Goal: Task Accomplishment & Management: Complete application form

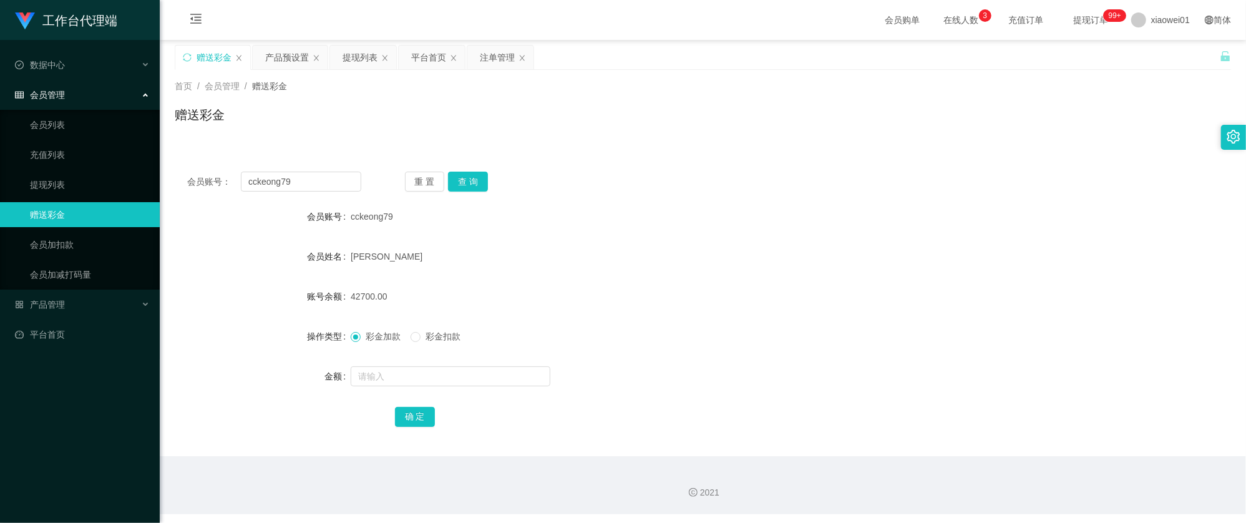
click at [660, 138] on div "首页 / 会员管理 / 赠送彩金 / 赠送彩金" at bounding box center [703, 107] width 1086 height 74
drag, startPoint x: 325, startPoint y: 183, endPoint x: 291, endPoint y: 170, distance: 36.7
click at [49, 165] on section "工作台代理端 数据中心 会员管理 会员列表 充值列表 提现列表 赠送彩金 会员加扣款 会员加减打码量 产品管理 开奖记录 注单管理 产品列表 即时注单 产品预…" at bounding box center [623, 257] width 1246 height 514
paste input "soo5611"
type input "soo5611"
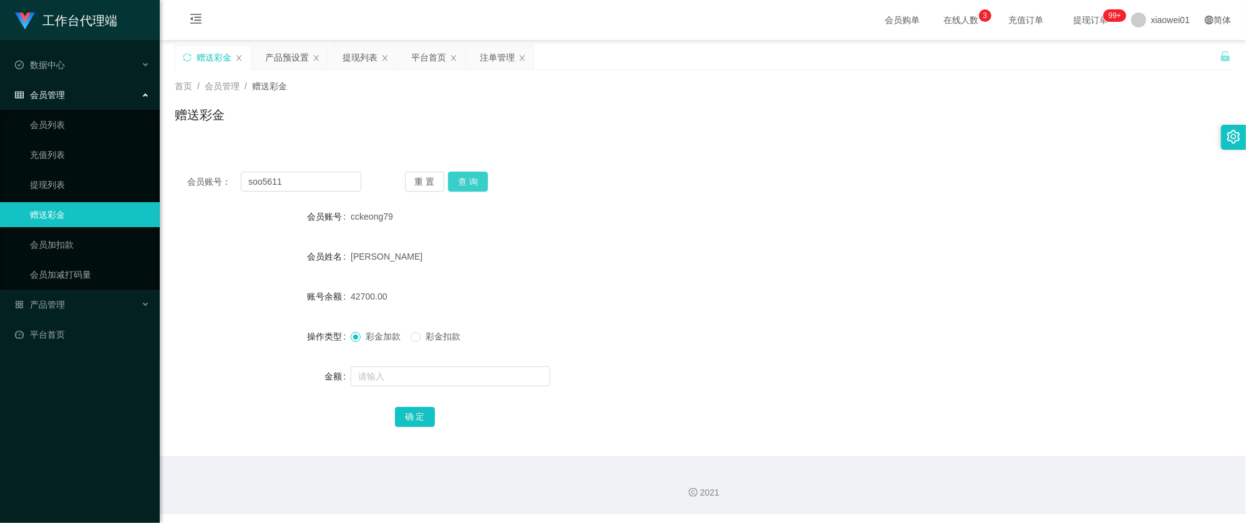
click at [467, 178] on button "查 询" at bounding box center [468, 182] width 40 height 20
click at [403, 371] on input "text" at bounding box center [451, 376] width 200 height 20
type input "410"
click at [400, 420] on button "确 定" at bounding box center [415, 417] width 40 height 20
click at [834, 211] on div "soo5611" at bounding box center [659, 216] width 616 height 25
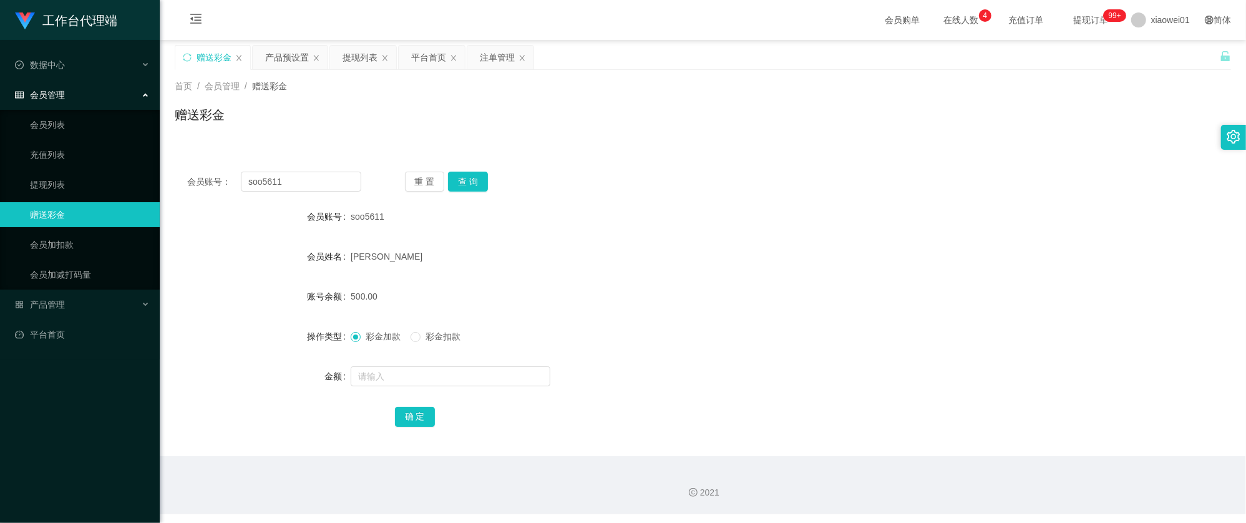
click at [601, 110] on div "赠送彩金" at bounding box center [703, 119] width 1056 height 29
drag, startPoint x: 338, startPoint y: 177, endPoint x: 163, endPoint y: 176, distance: 174.7
click at [93, 170] on section "工作台代理端 数据中心 会员管理 会员列表 充值列表 提现列表 赠送彩金 会员加扣款 会员加减打码量 产品管理 开奖记录 注单管理 产品列表 即时注单 产品预…" at bounding box center [623, 257] width 1246 height 514
paste input "lok1116"
type input "lok1116"
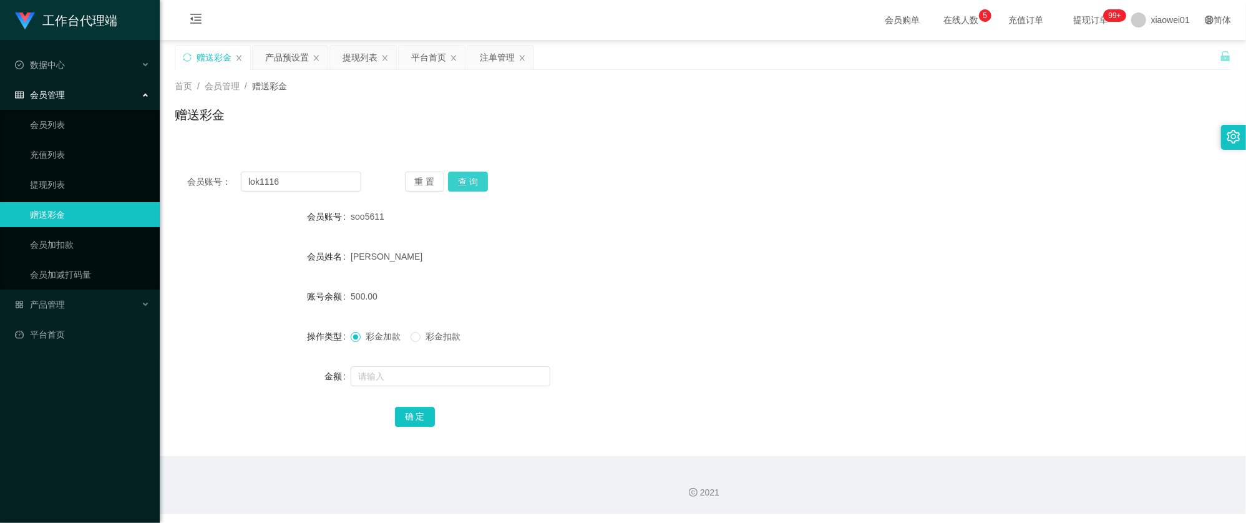
click at [465, 182] on button "查 询" at bounding box center [468, 182] width 40 height 20
click at [422, 365] on div at bounding box center [659, 376] width 616 height 25
click at [429, 371] on input "text" at bounding box center [451, 376] width 200 height 20
type input "1200"
click at [401, 413] on button "确 定" at bounding box center [415, 417] width 40 height 20
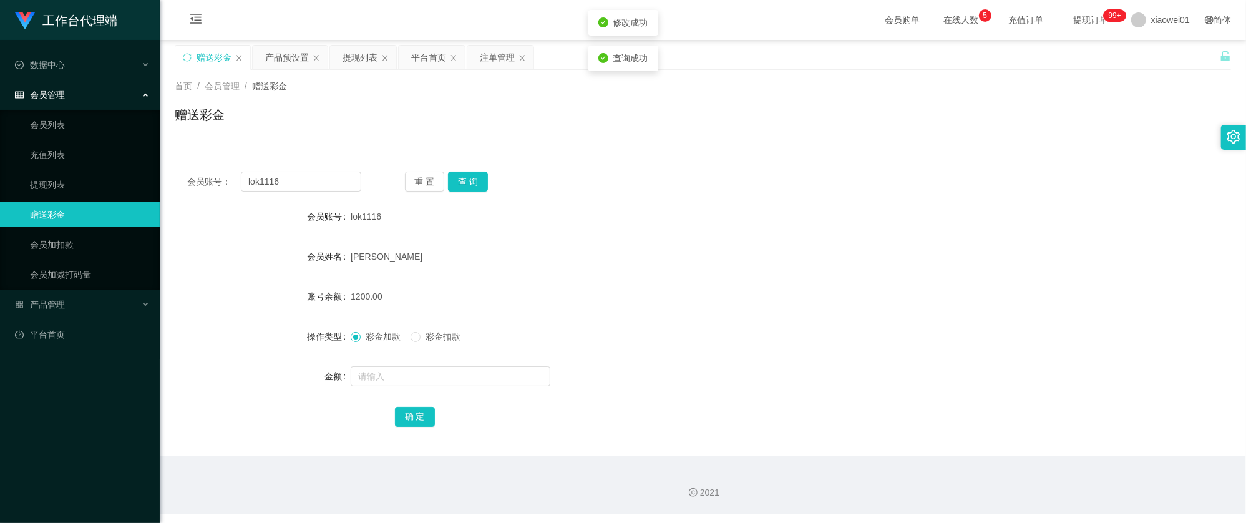
click at [822, 215] on div "lok1116" at bounding box center [659, 216] width 616 height 25
drag, startPoint x: 302, startPoint y: 185, endPoint x: 66, endPoint y: 176, distance: 236.6
click at [66, 176] on section "工作台代理端 数据中心 会员管理 会员列表 充值列表 提现列表 赠送彩金 会员加扣款 会员加减打码量 产品管理 开奖记录 注单管理 产品列表 即时注单 产品预…" at bounding box center [623, 257] width 1246 height 514
paste input "jinweilin144"
type input "jinweilin144"
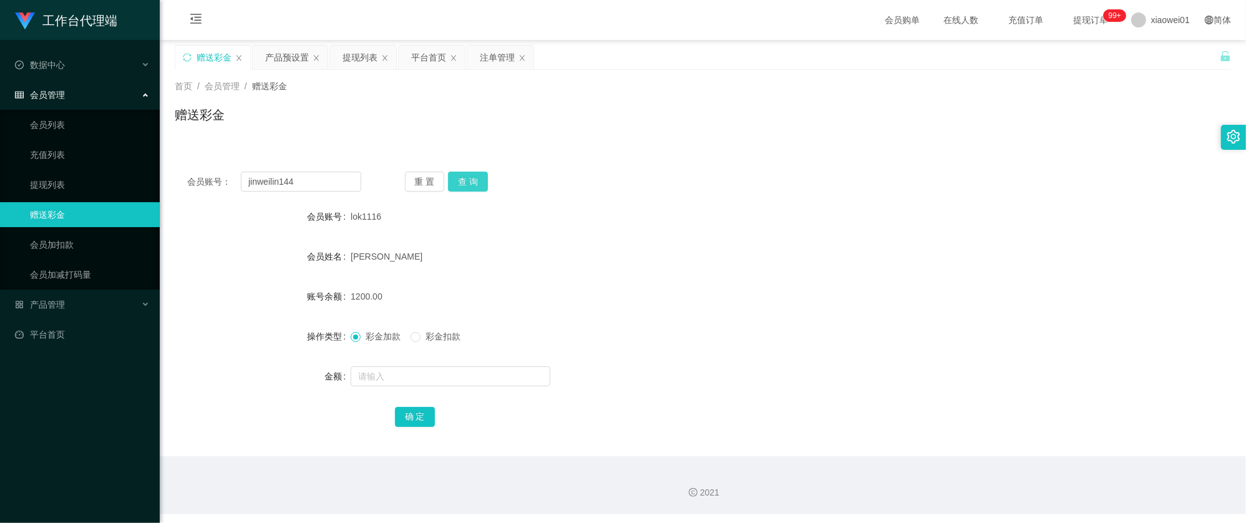
click at [480, 182] on button "查 询" at bounding box center [468, 182] width 40 height 20
click at [391, 341] on span "彩金加款" at bounding box center [383, 336] width 45 height 10
click at [412, 383] on input "text" at bounding box center [451, 376] width 200 height 20
type input "430"
click at [399, 418] on button "确 定" at bounding box center [415, 417] width 40 height 20
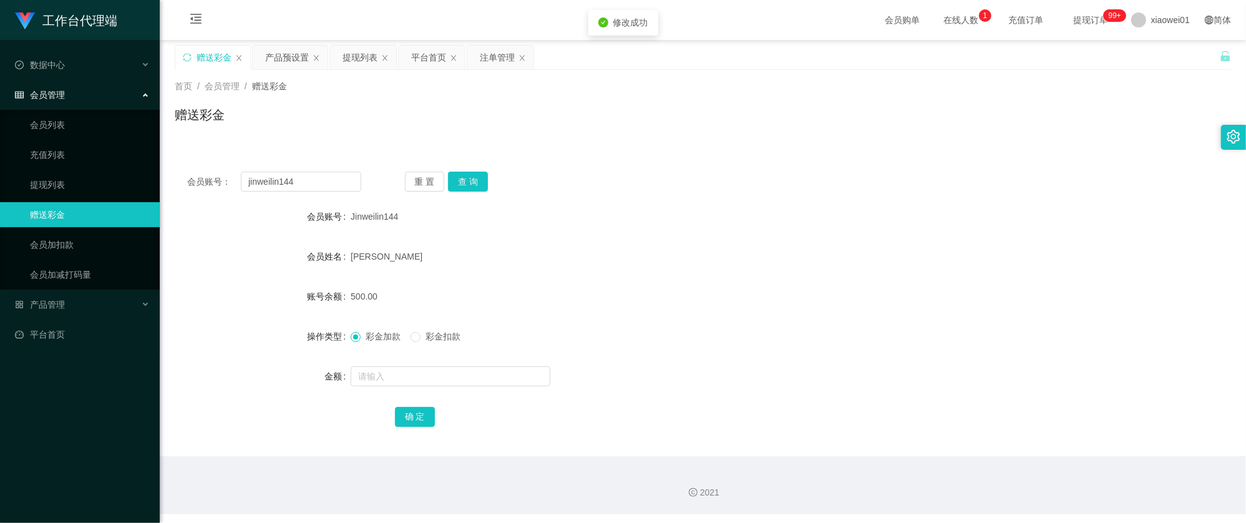
click at [710, 291] on div "500.00" at bounding box center [659, 296] width 616 height 25
drag, startPoint x: 316, startPoint y: 183, endPoint x: 31, endPoint y: 170, distance: 285.4
click at [31, 170] on section "工作台代理端 数据中心 会员管理 会员列表 充值列表 提现列表 赠送彩金 会员加扣款 会员加减打码量 产品管理 开奖记录 注单管理 产品列表 即时注单 产品预…" at bounding box center [623, 257] width 1246 height 514
paste input "loong71"
type input "loong71"
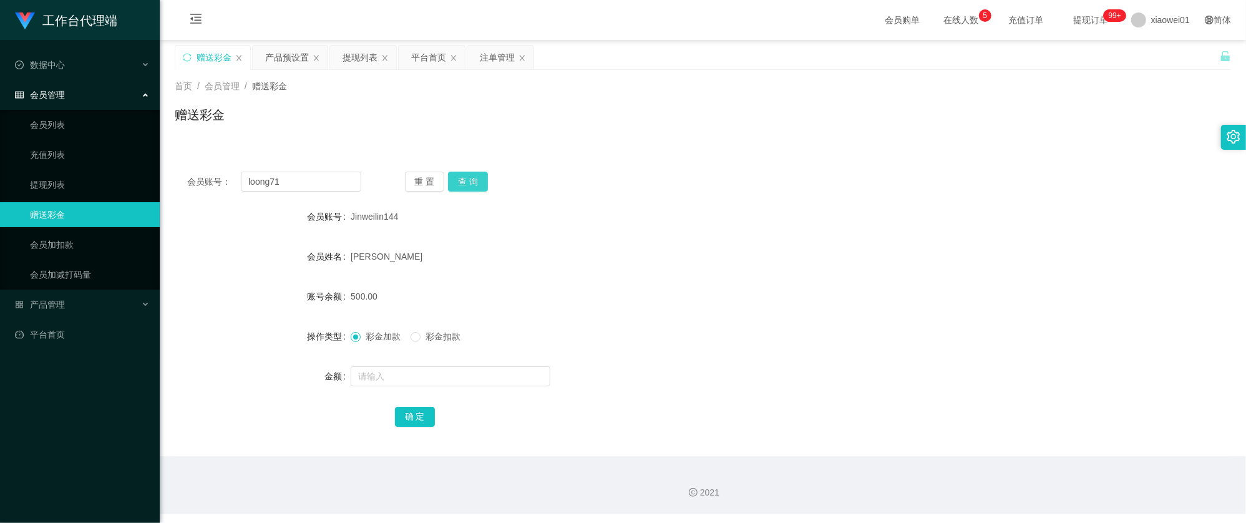
click at [470, 182] on button "查 询" at bounding box center [468, 182] width 40 height 20
click at [413, 380] on input "text" at bounding box center [451, 376] width 200 height 20
type input "500"
click at [407, 416] on button "确 定" at bounding box center [415, 417] width 40 height 20
click at [754, 273] on form "会员账号 loong71 会员姓名 loong71 账号余额 500.00 操作类型 彩金加款 彩金扣款 金额 确 定" at bounding box center [703, 316] width 1056 height 225
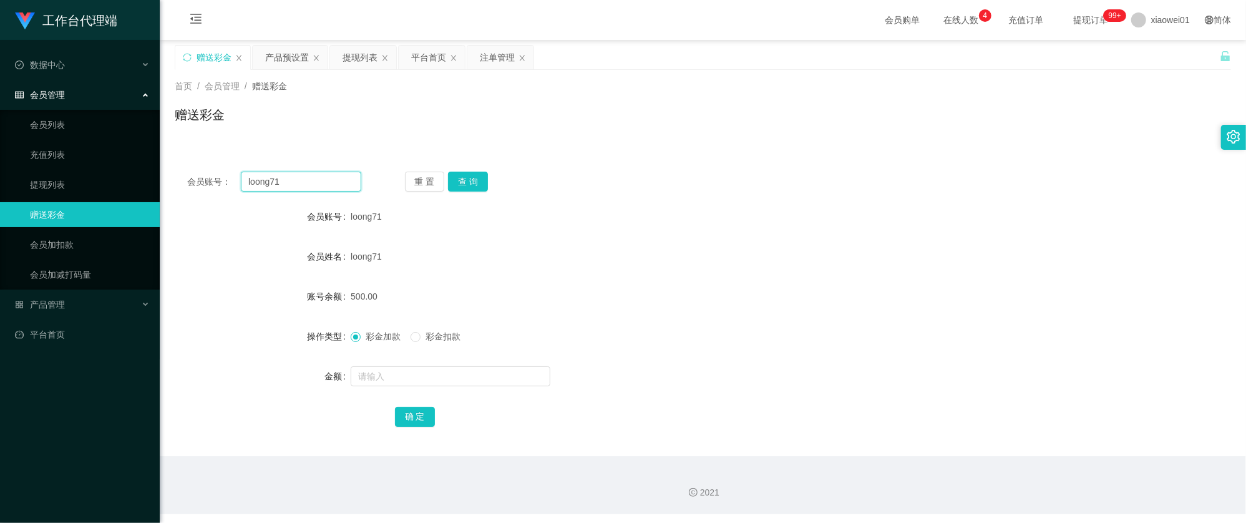
drag, startPoint x: 283, startPoint y: 181, endPoint x: 165, endPoint y: 175, distance: 118.1
click at [89, 171] on section "工作台代理端 数据中心 会员管理 会员列表 充值列表 提现列表 赠送彩金 会员加扣款 会员加减打码量 产品管理 开奖记录 注单管理 产品列表 即时注单 产品预…" at bounding box center [623, 257] width 1246 height 514
paste input "Ling1234"
type input "Ling1234"
drag, startPoint x: 470, startPoint y: 178, endPoint x: 470, endPoint y: 190, distance: 11.9
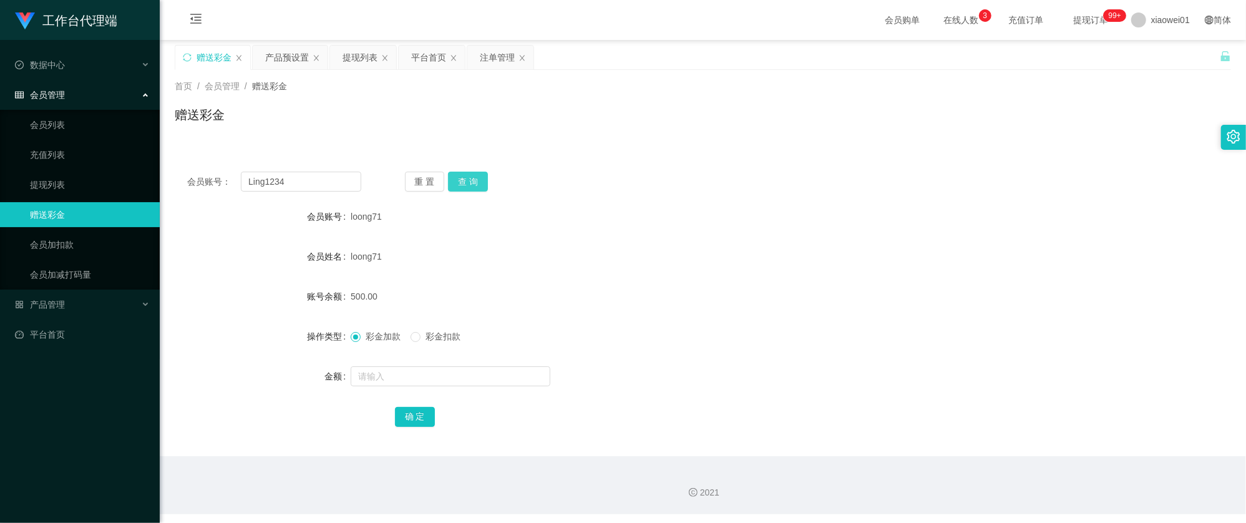
click at [470, 178] on button "查 询" at bounding box center [468, 182] width 40 height 20
click at [395, 378] on input "text" at bounding box center [451, 376] width 200 height 20
type input "500"
click at [420, 416] on button "确 定" at bounding box center [415, 417] width 40 height 20
click at [760, 282] on form "会员账号 Ling1234 会员姓名 [PERSON_NAME] 账号余额 500.00 操作类型 彩金加款 彩金扣款 金额 确 定" at bounding box center [703, 316] width 1056 height 225
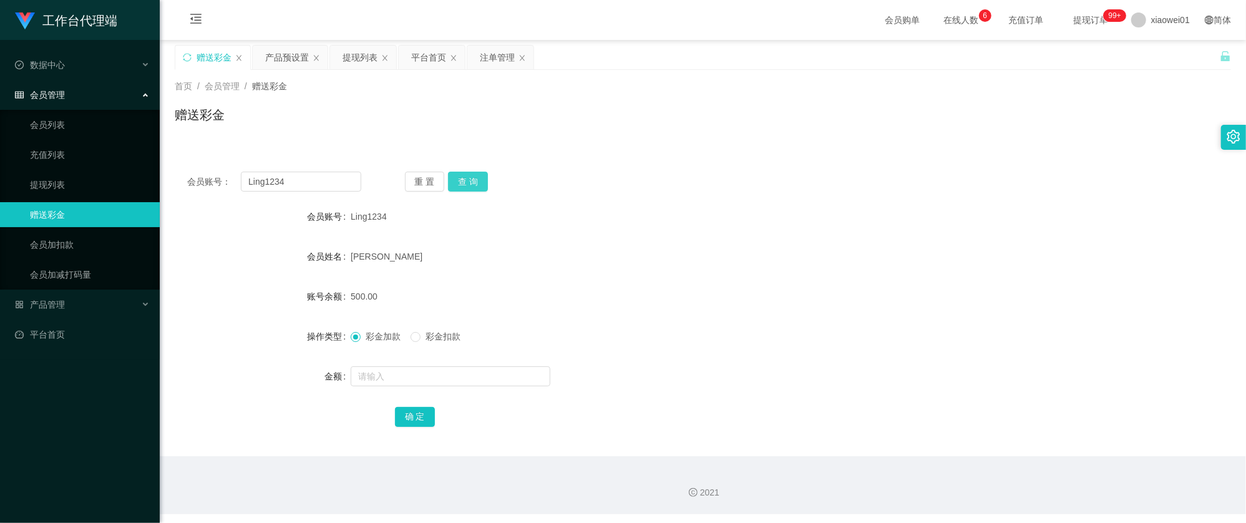
click at [468, 185] on button "查 询" at bounding box center [468, 182] width 40 height 20
drag, startPoint x: 288, startPoint y: 175, endPoint x: 148, endPoint y: 163, distance: 140.3
click at [141, 166] on section "工作台代理端 数据中心 会员管理 会员列表 充值列表 提现列表 赠送彩金 会员加扣款 会员加减打码量 产品管理 开奖记录 注单管理 产品列表 即时注单 产品预…" at bounding box center [623, 257] width 1246 height 514
paste input "Geoffrey6983"
type input "Geoffrey6983"
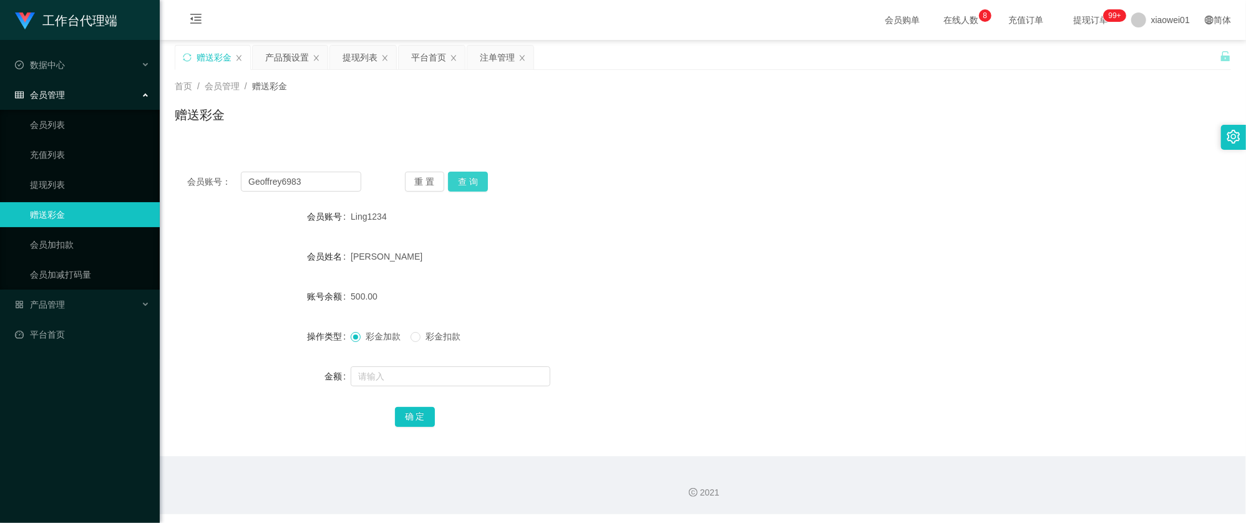
click at [457, 178] on button "查 询" at bounding box center [468, 182] width 40 height 20
click at [414, 367] on input "text" at bounding box center [451, 376] width 200 height 20
type input "500"
click at [422, 410] on button "确 定" at bounding box center [415, 417] width 40 height 20
click at [779, 273] on form "会员账号 Geoffrey6983 会员姓名 [PERSON_NAME] 账号余额 0.00 操作类型 彩金加款 彩金扣款 金额 确 定" at bounding box center [703, 316] width 1056 height 225
